Goal: Transaction & Acquisition: Purchase product/service

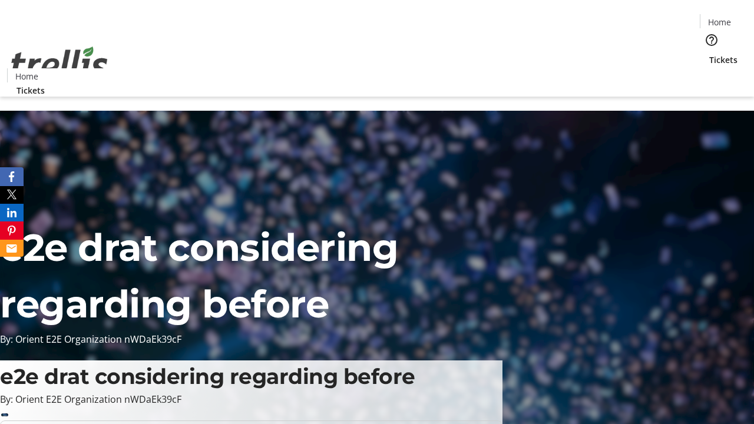
click at [710, 54] on span "Tickets" at bounding box center [724, 60] width 28 height 12
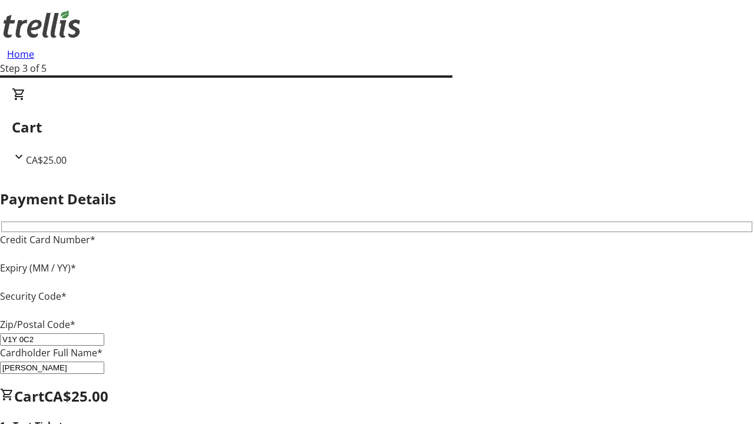
type input "V1Y 0C2"
